Goal: Task Accomplishment & Management: Manage account settings

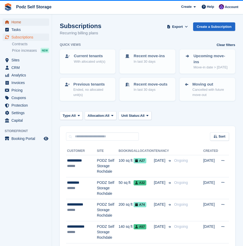
click at [29, 19] on span "Home" at bounding box center [26, 21] width 31 height 7
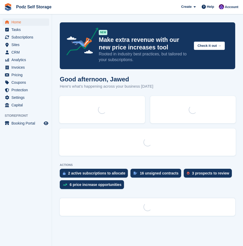
click at [84, 13] on span "Podz Self Storage Create Subscription Invoice Contact Deal Discount Page Help C…" at bounding box center [121, 7] width 243 height 14
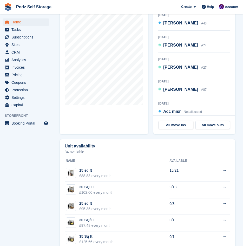
scroll to position [234, 0]
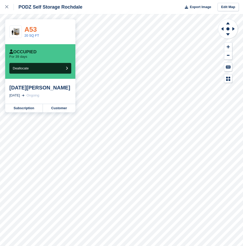
click at [32, 29] on link "A53" at bounding box center [30, 29] width 12 height 8
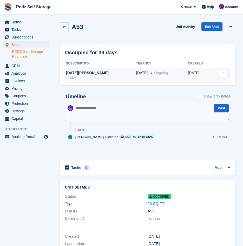
click at [106, 76] on div "101326" at bounding box center [100, 78] width 71 height 5
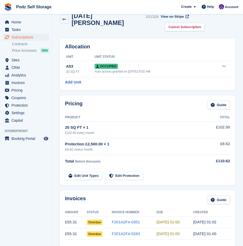
scroll to position [10, 0]
click at [36, 22] on span "Home" at bounding box center [26, 21] width 31 height 7
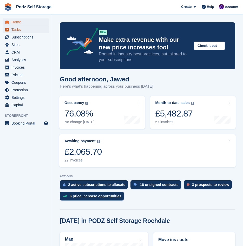
click at [23, 33] on span "Tasks" at bounding box center [26, 29] width 31 height 7
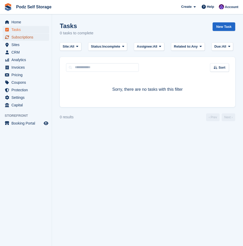
drag, startPoint x: 0, startPoint y: 0, endPoint x: 25, endPoint y: 40, distance: 47.3
click at [25, 40] on span "Subscriptions" at bounding box center [26, 37] width 31 height 7
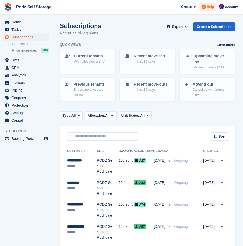
click at [206, 4] on span at bounding box center [204, 7] width 6 height 6
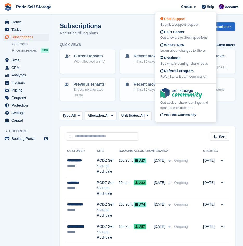
click at [186, 23] on div "Submit a support request" at bounding box center [185, 24] width 51 height 5
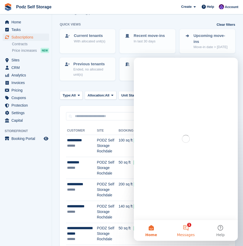
scroll to position [26, 0]
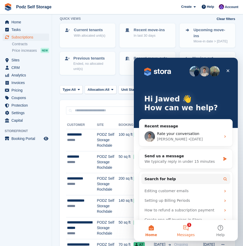
click at [187, 226] on button "1 Messages" at bounding box center [185, 230] width 35 height 21
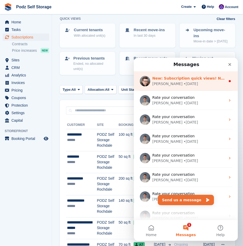
click at [195, 81] on div "Steven • 1w ago" at bounding box center [188, 83] width 73 height 5
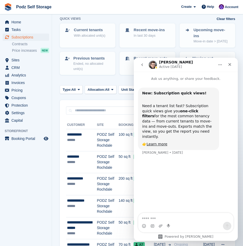
click at [144, 63] on icon "go back" at bounding box center [142, 65] width 4 height 4
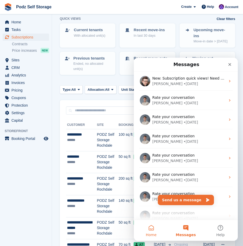
click at [159, 229] on button "Home" at bounding box center [151, 230] width 35 height 21
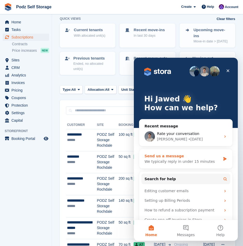
click at [183, 157] on div "Send us a message" at bounding box center [183, 155] width 76 height 5
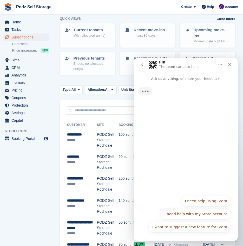
click at [211, 202] on div "I want to suggest a new feature for Stora I need help using Stora I need help w…" at bounding box center [186, 215] width 90 height 39
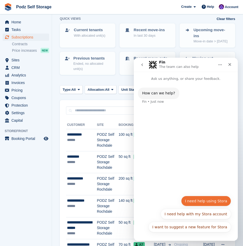
click at [210, 203] on button "I need help using Stora" at bounding box center [206, 201] width 50 height 10
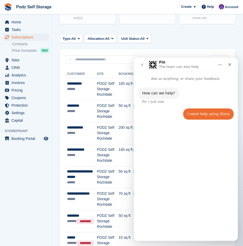
scroll to position [52, 0]
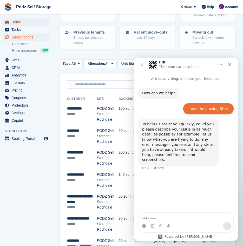
click at [25, 21] on span "Home" at bounding box center [26, 21] width 31 height 7
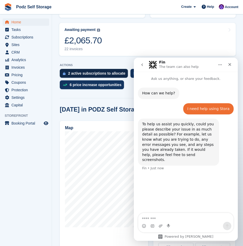
scroll to position [130, 0]
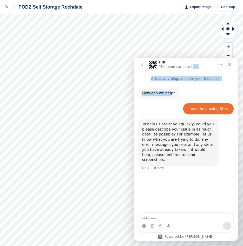
drag, startPoint x: 190, startPoint y: 61, endPoint x: 168, endPoint y: 80, distance: 28.2
click at [168, 80] on div "Fin The team can also help Ask us anything, or share your feedback. How can we …" at bounding box center [186, 149] width 104 height 183
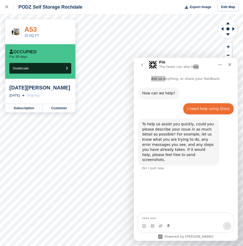
click at [34, 30] on link "A53" at bounding box center [30, 29] width 12 height 8
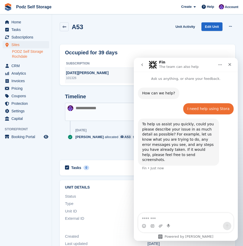
click at [98, 76] on div "101326" at bounding box center [100, 78] width 71 height 5
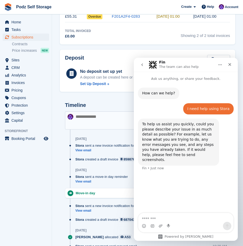
scroll to position [203, 0]
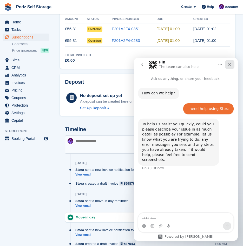
click at [231, 66] on icon "Close" at bounding box center [230, 64] width 4 height 4
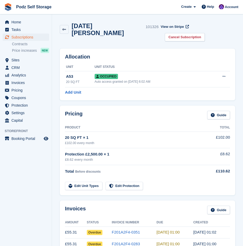
scroll to position [52, 0]
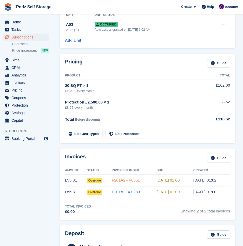
click at [124, 178] on link "F201A2F4-0351" at bounding box center [126, 180] width 28 height 4
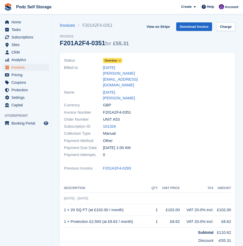
click at [114, 58] on link "Overdue" at bounding box center [112, 60] width 19 height 6
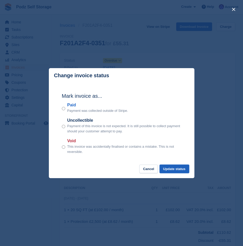
click at [177, 167] on button "Update status" at bounding box center [175, 169] width 30 height 9
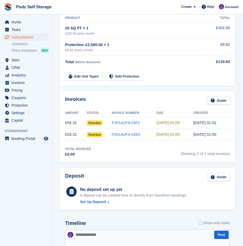
scroll to position [130, 0]
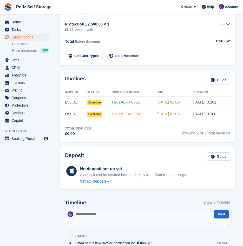
click at [130, 112] on link "F201A2F4-0283" at bounding box center [126, 114] width 28 height 4
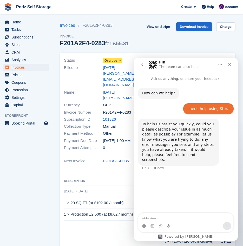
click at [114, 59] on span "Overdue" at bounding box center [111, 60] width 13 height 5
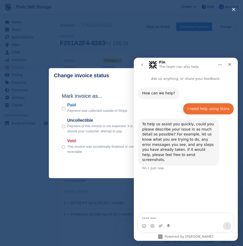
drag, startPoint x: 114, startPoint y: 219, endPoint x: 123, endPoint y: 205, distance: 17.5
click at [113, 218] on div "close" at bounding box center [121, 123] width 243 height 246
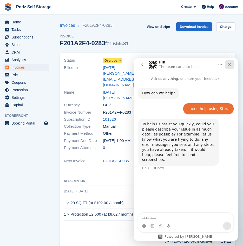
click at [230, 66] on icon "Close" at bounding box center [230, 64] width 4 height 4
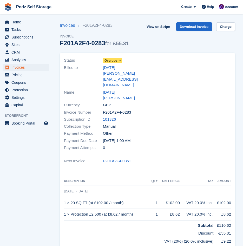
click at [115, 62] on span "Overdue" at bounding box center [111, 60] width 13 height 5
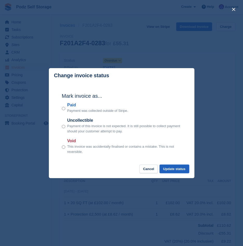
click at [166, 168] on button "Update status" at bounding box center [175, 169] width 30 height 9
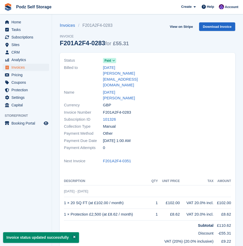
drag, startPoint x: 90, startPoint y: 58, endPoint x: 88, endPoint y: 59, distance: 2.7
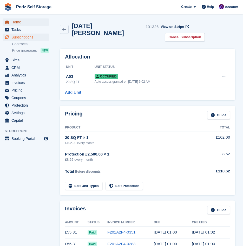
click at [34, 23] on span "Home" at bounding box center [26, 21] width 31 height 7
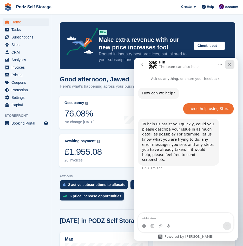
click at [233, 64] on div "Close" at bounding box center [229, 64] width 9 height 9
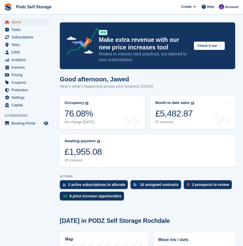
click at [29, 20] on span "Home" at bounding box center [26, 21] width 31 height 7
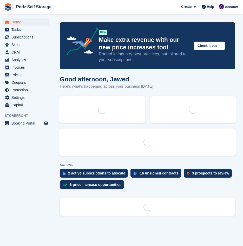
click at [76, 16] on section "NEW Make extra revenue with our new price increases tool Rooted in industry bes…" at bounding box center [147, 123] width 191 height 246
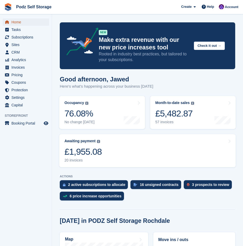
click at [13, 21] on span "Home" at bounding box center [26, 21] width 31 height 7
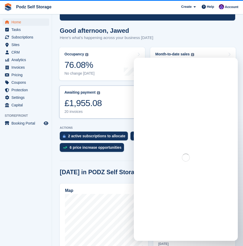
scroll to position [52, 0]
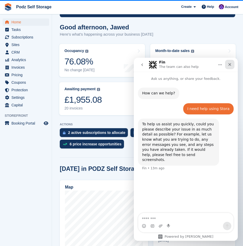
click at [229, 64] on icon "Close" at bounding box center [230, 64] width 3 height 3
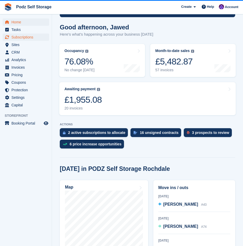
scroll to position [0, 0]
click at [19, 43] on span "Sites" at bounding box center [26, 44] width 31 height 7
